Goal: Transaction & Acquisition: Purchase product/service

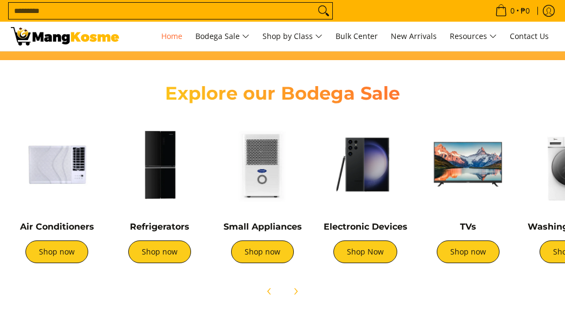
scroll to position [379, 0]
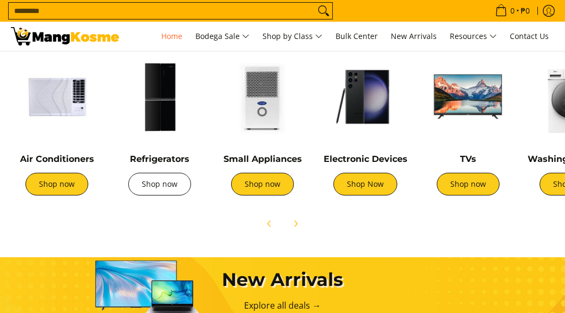
click at [160, 191] on link "Shop now" at bounding box center [159, 184] width 63 height 23
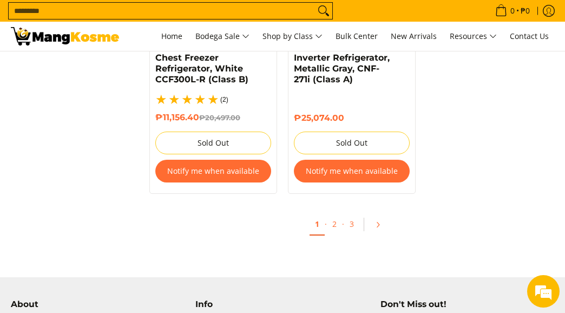
scroll to position [2379, 0]
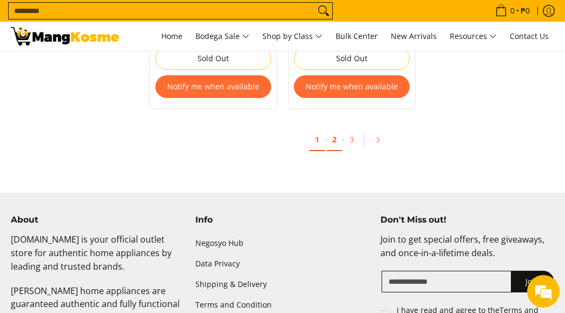
click at [329, 142] on link "2" at bounding box center [334, 140] width 15 height 22
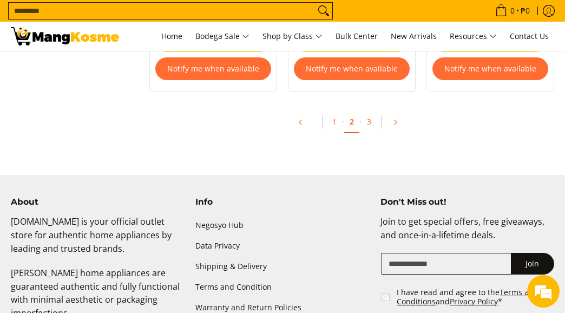
scroll to position [2379, 0]
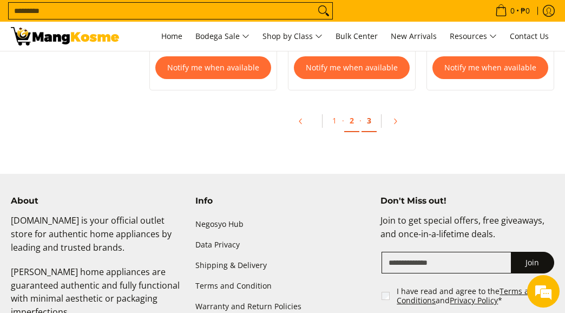
click at [370, 120] on link "3" at bounding box center [368, 121] width 15 height 22
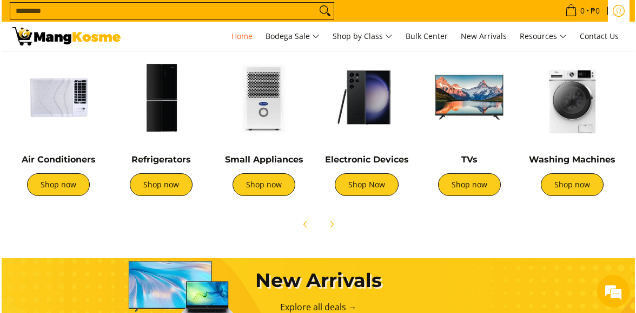
scroll to position [407, 0]
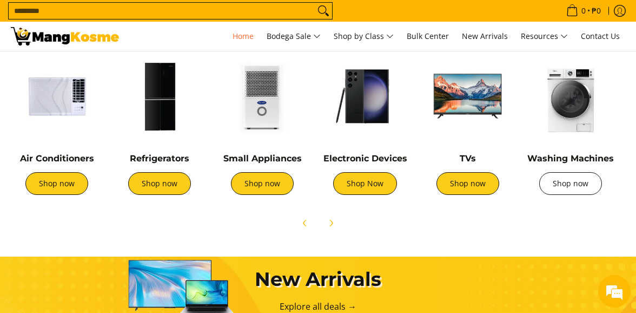
click at [562, 189] on link "Shop now" at bounding box center [570, 183] width 63 height 23
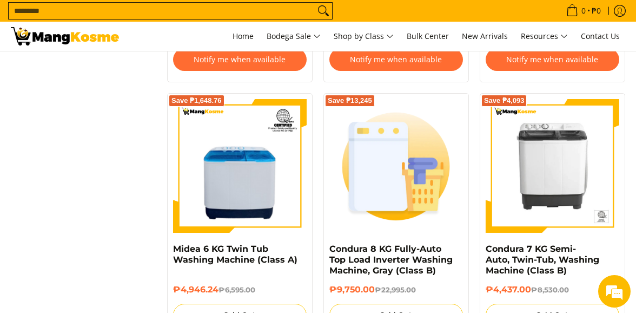
scroll to position [2109, 0]
